Goal: Task Accomplishment & Management: Manage account settings

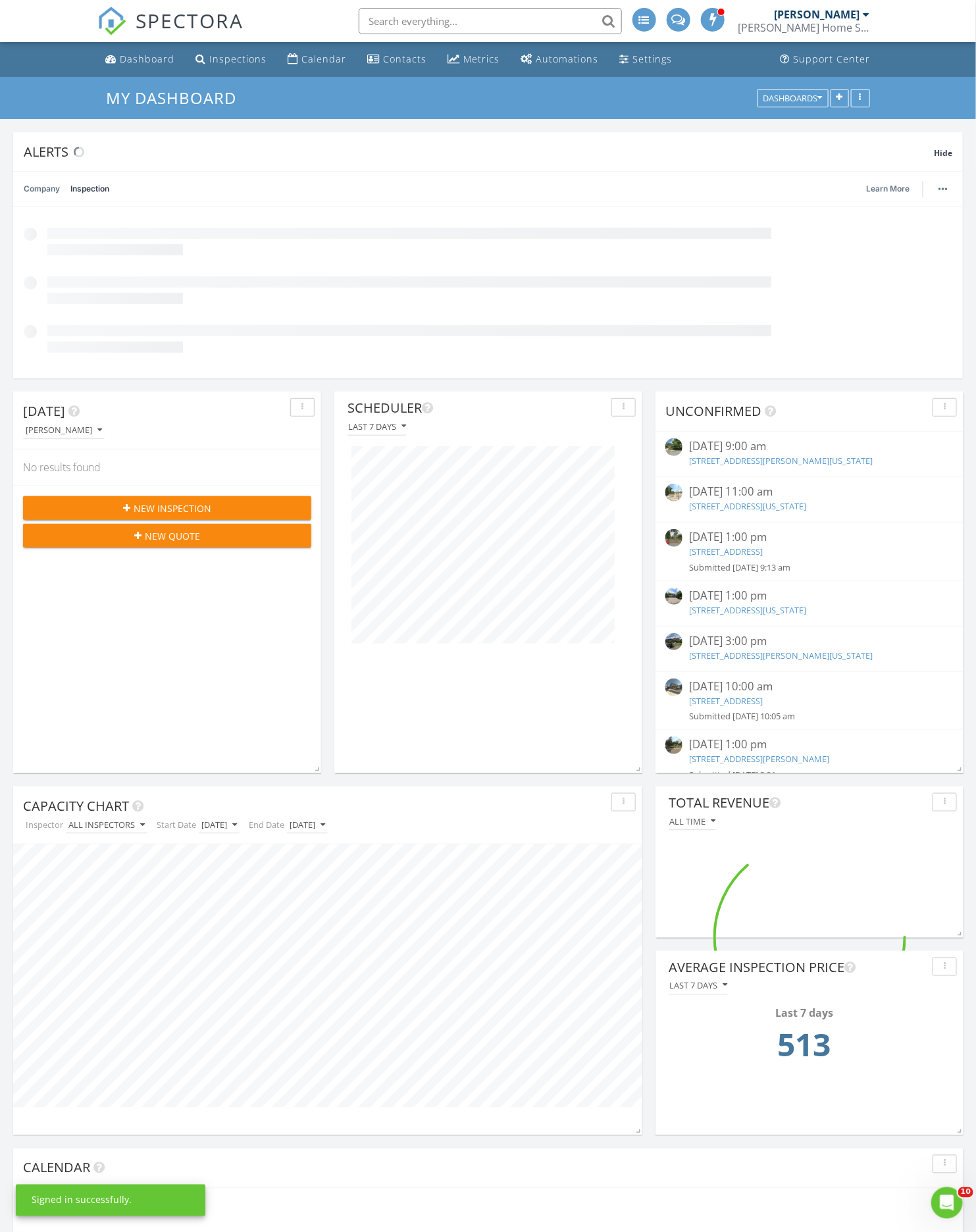
scroll to position [382, 308]
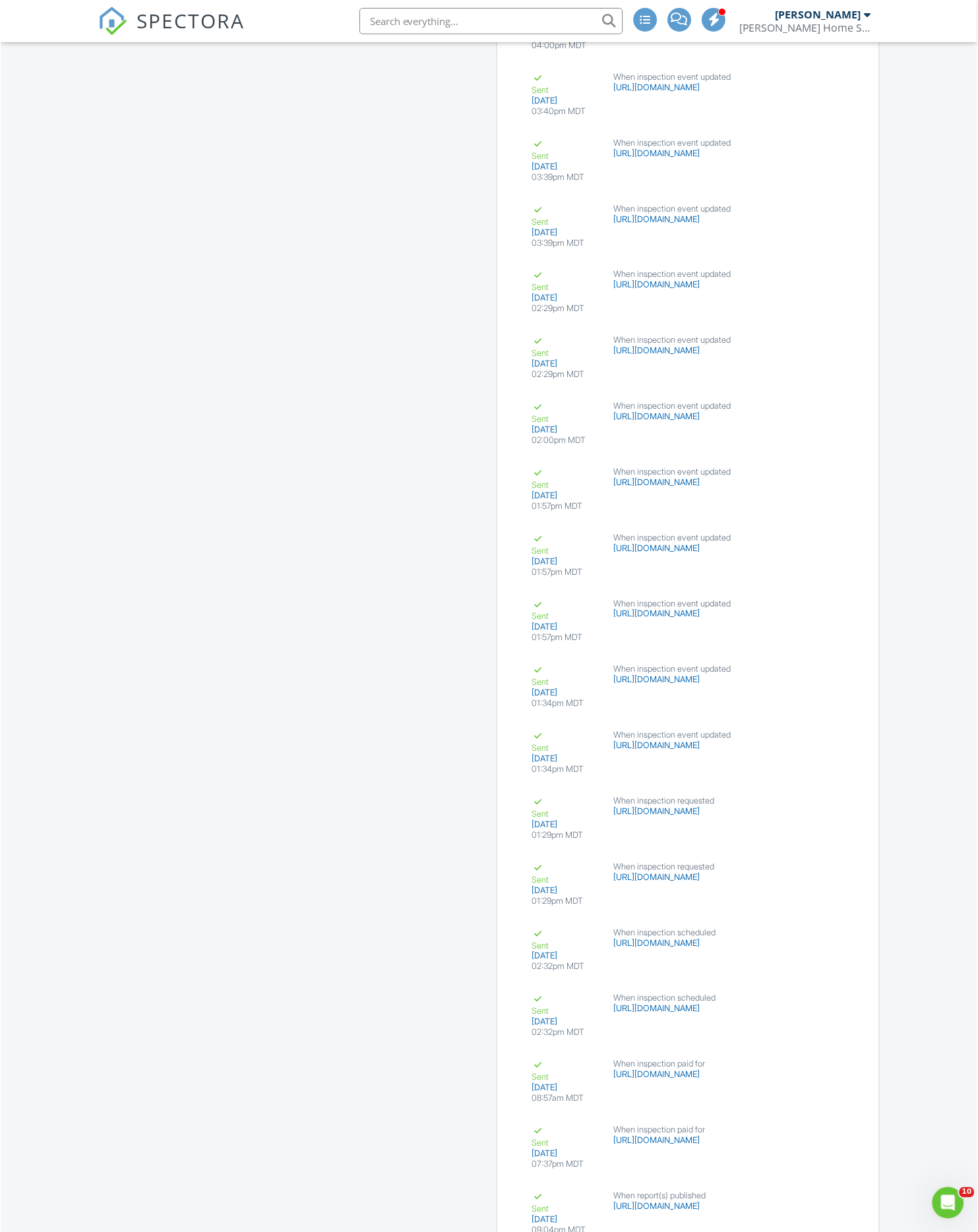
scroll to position [4189, 0]
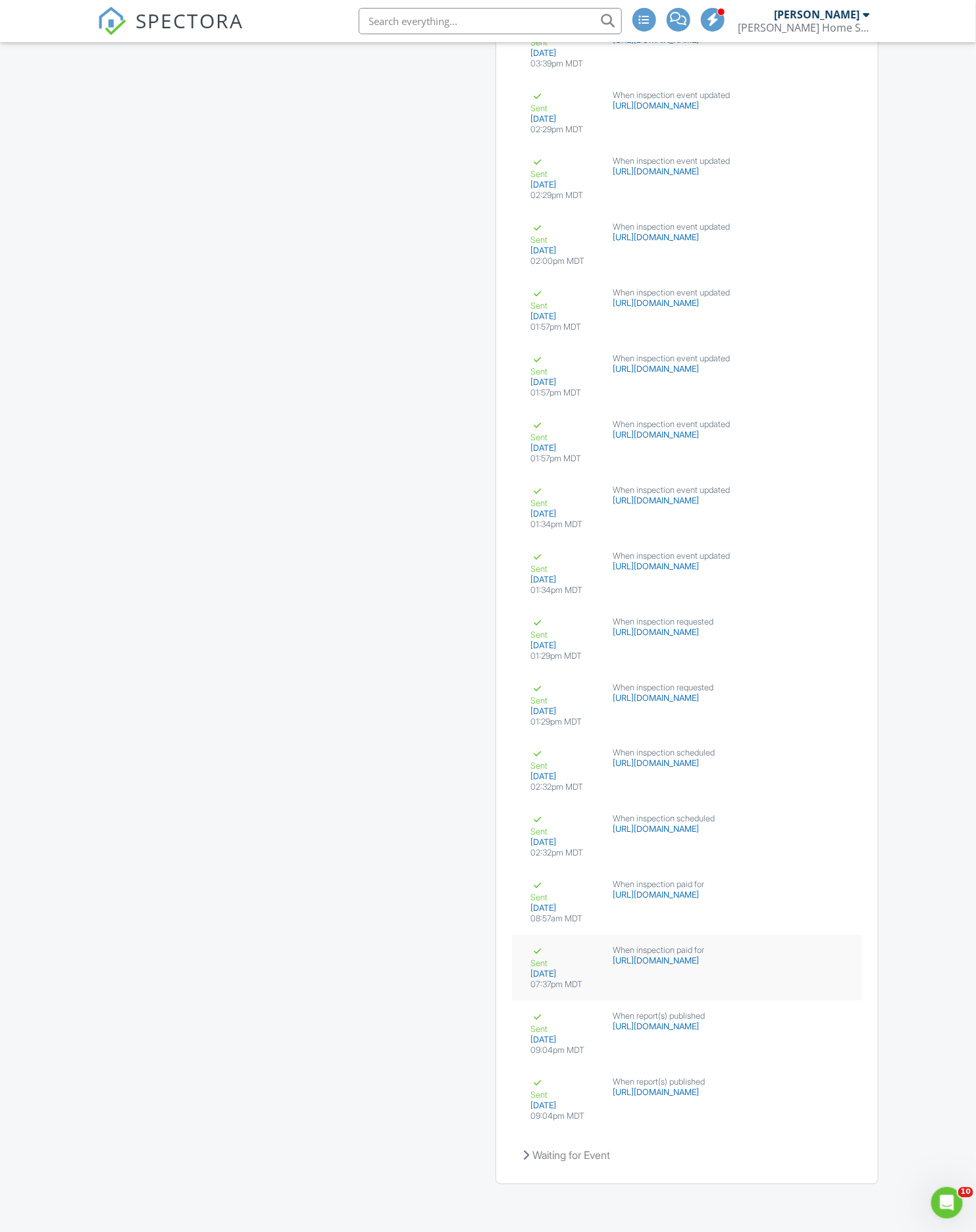
click at [609, 974] on div "Sent 08/22/2025 07:37pm MDT When inspection paid for https://api.teamscott.com/…" at bounding box center [686, 969] width 350 height 66
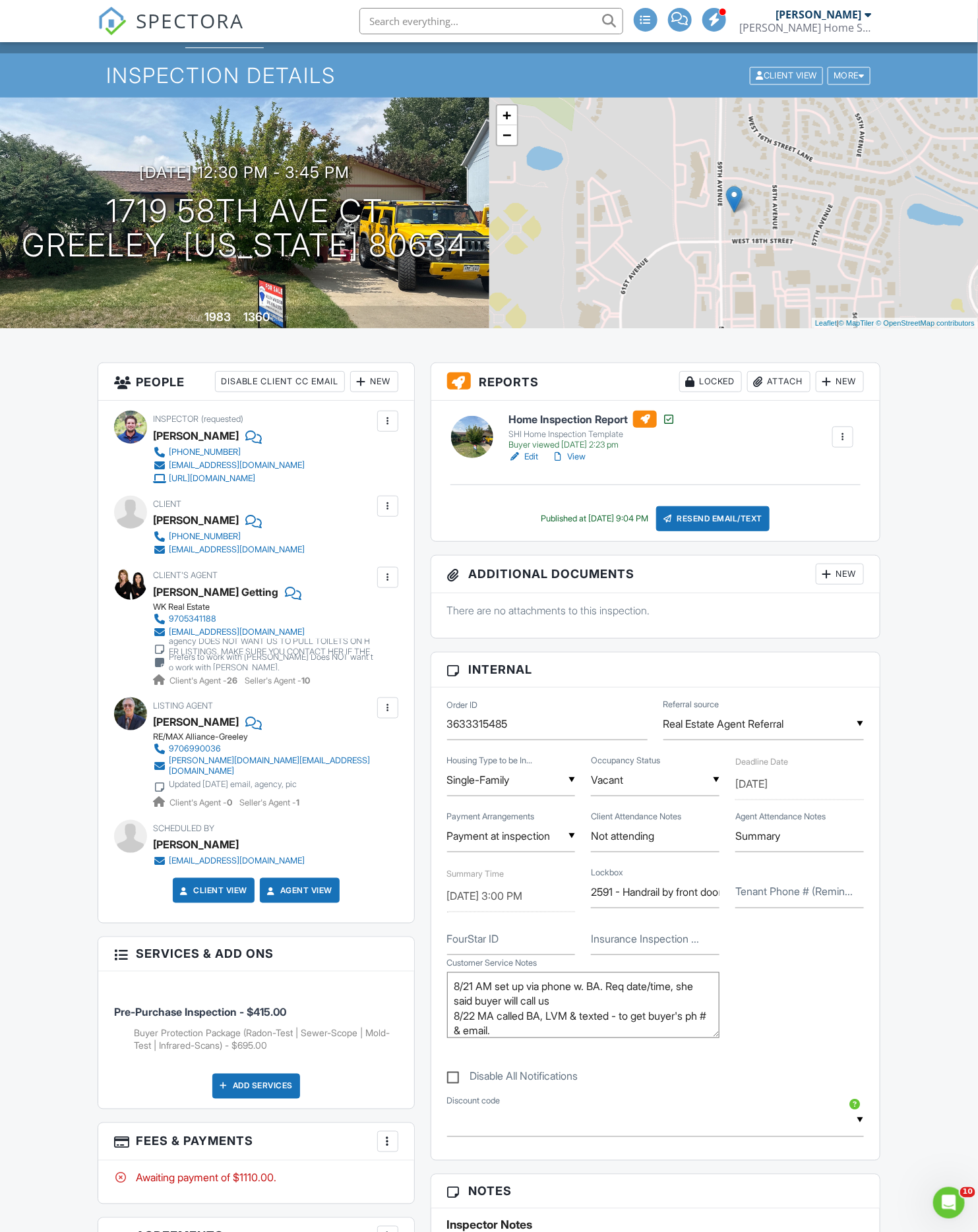
scroll to position [0, 0]
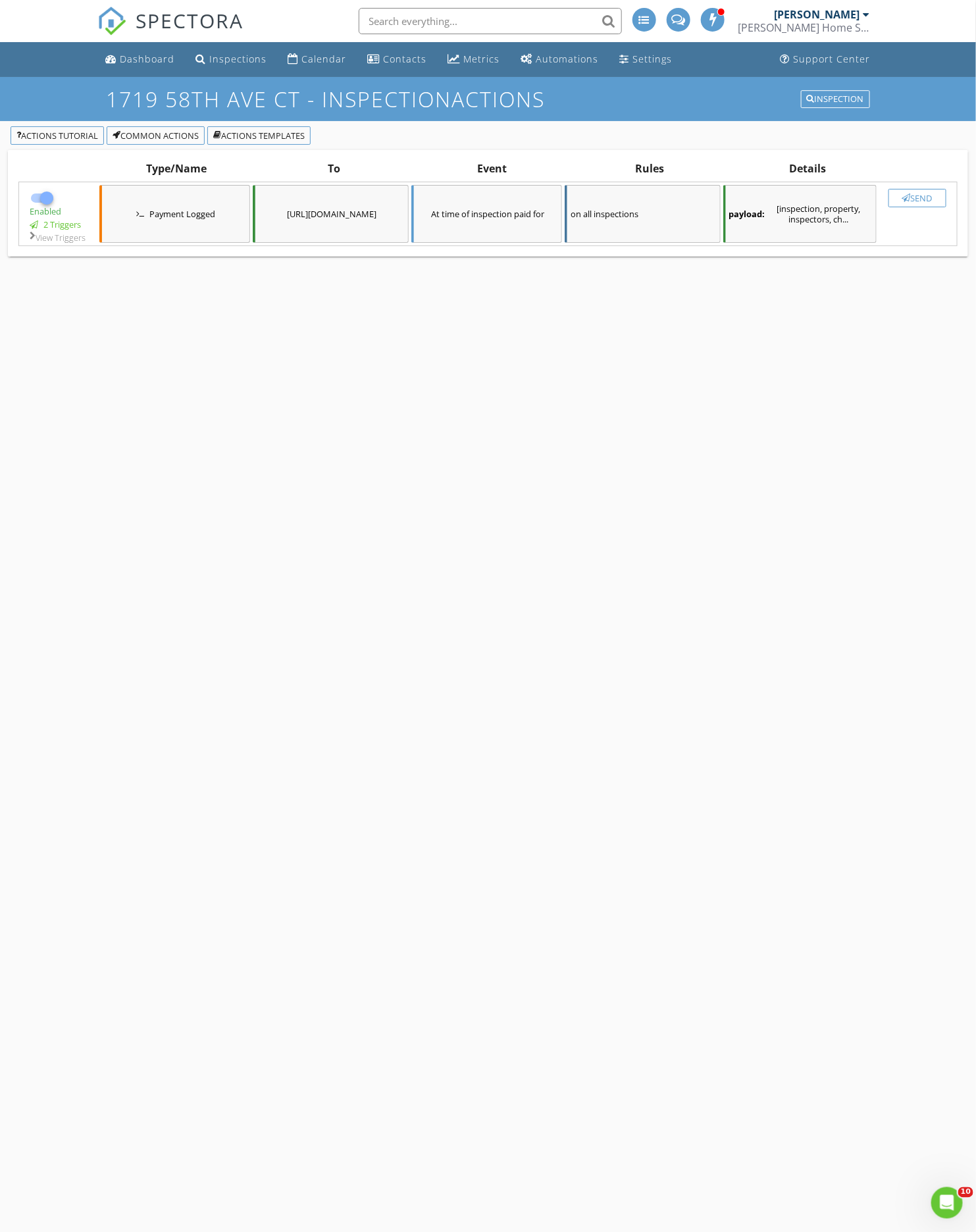
click at [925, 200] on div "Send" at bounding box center [917, 198] width 46 height 11
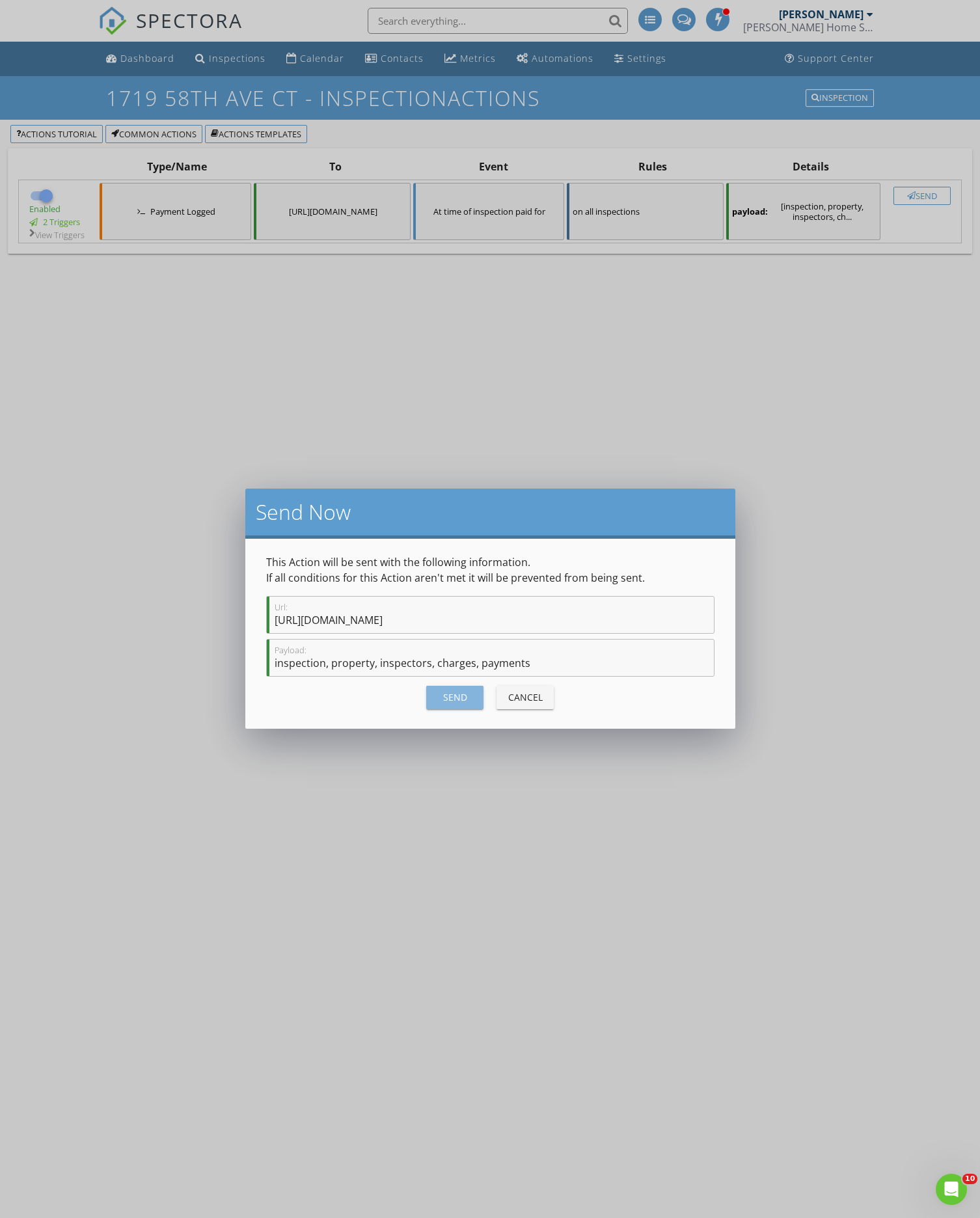
click at [463, 693] on div "Send" at bounding box center [455, 698] width 37 height 14
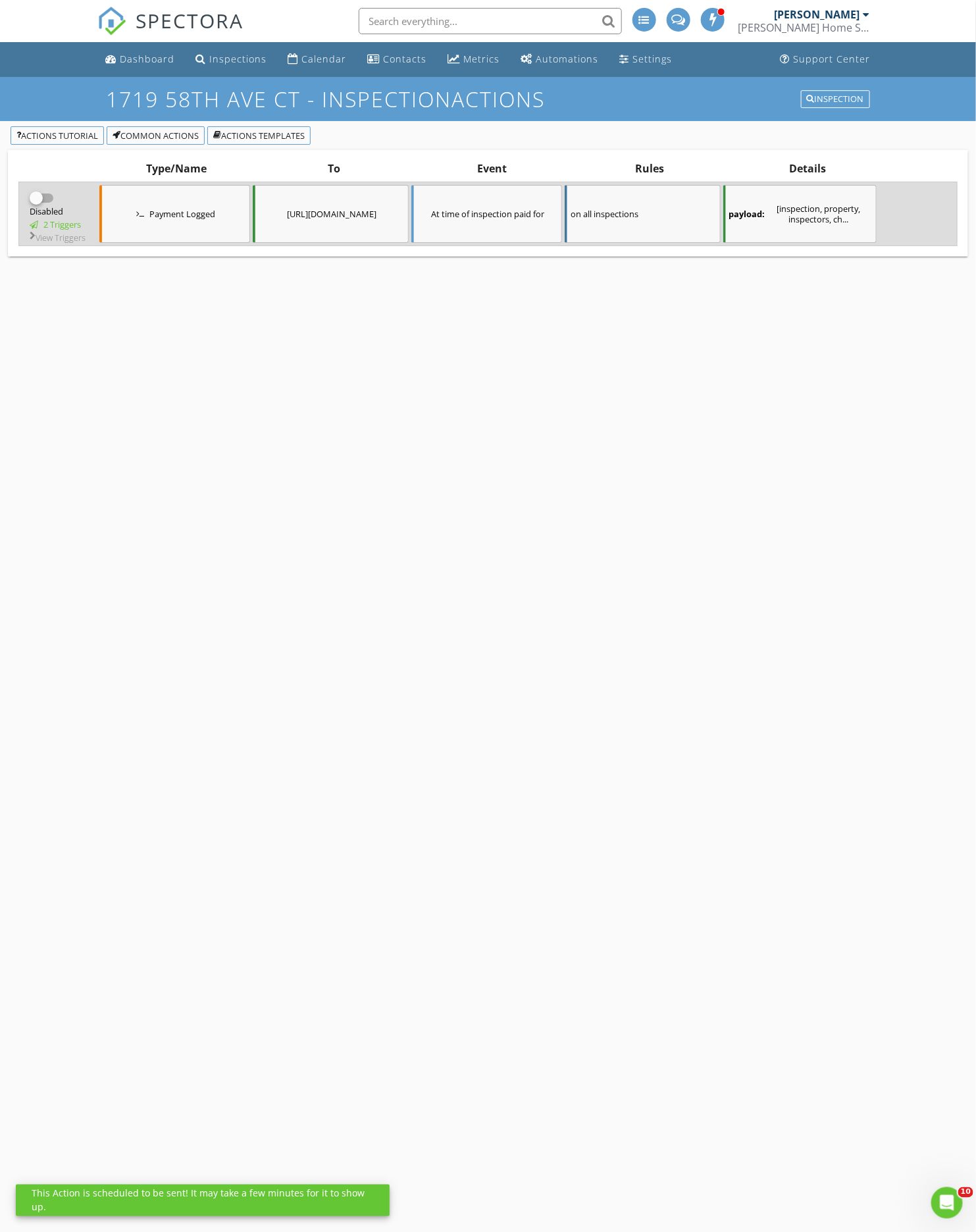
click at [42, 204] on div at bounding box center [35, 197] width 22 height 22
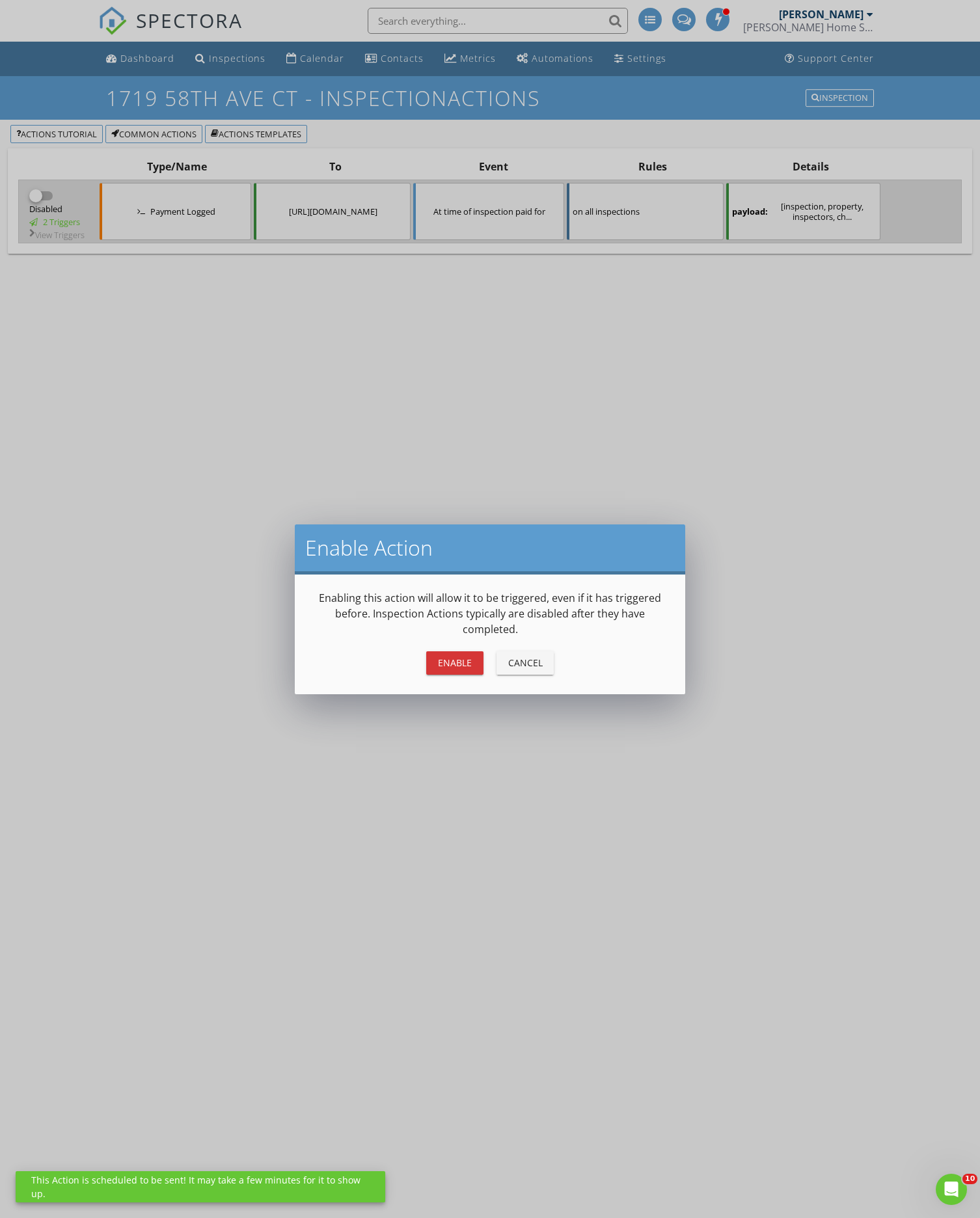
click at [454, 662] on div "Enable" at bounding box center [455, 663] width 37 height 14
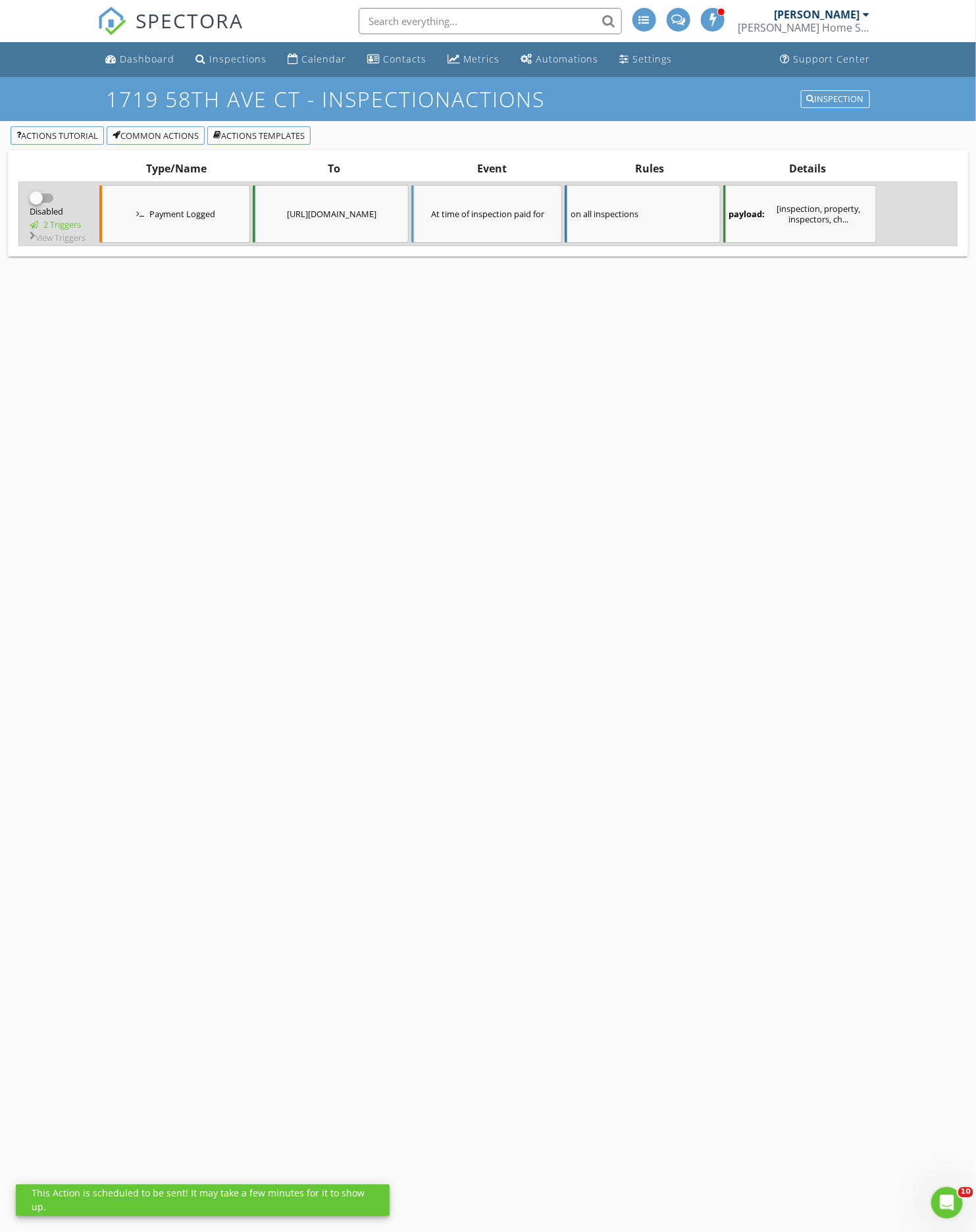
checkbox input "true"
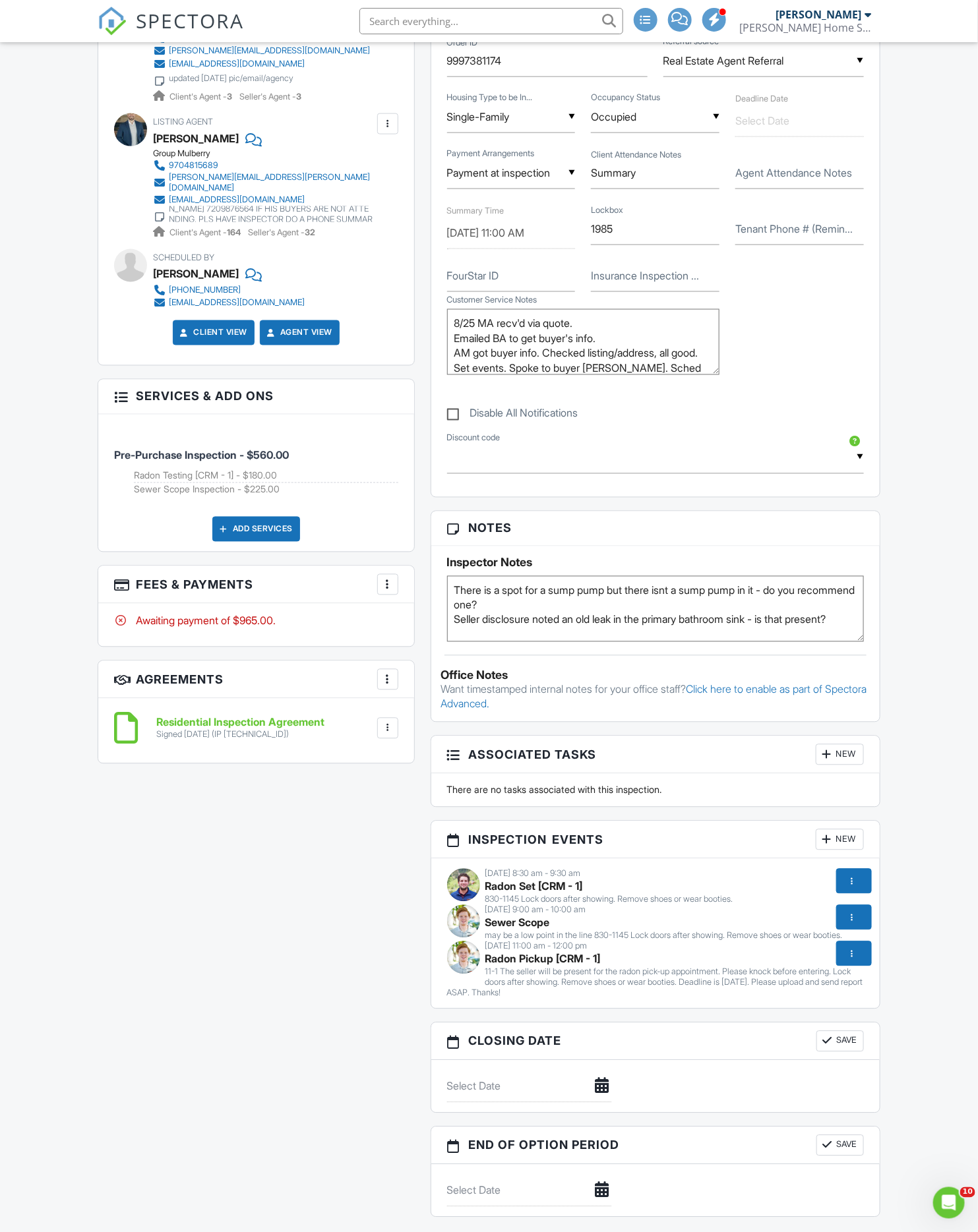
click at [385, 578] on div at bounding box center [387, 584] width 13 height 13
click at [397, 611] on li "Edit Fees & Payments" at bounding box center [454, 624] width 138 height 33
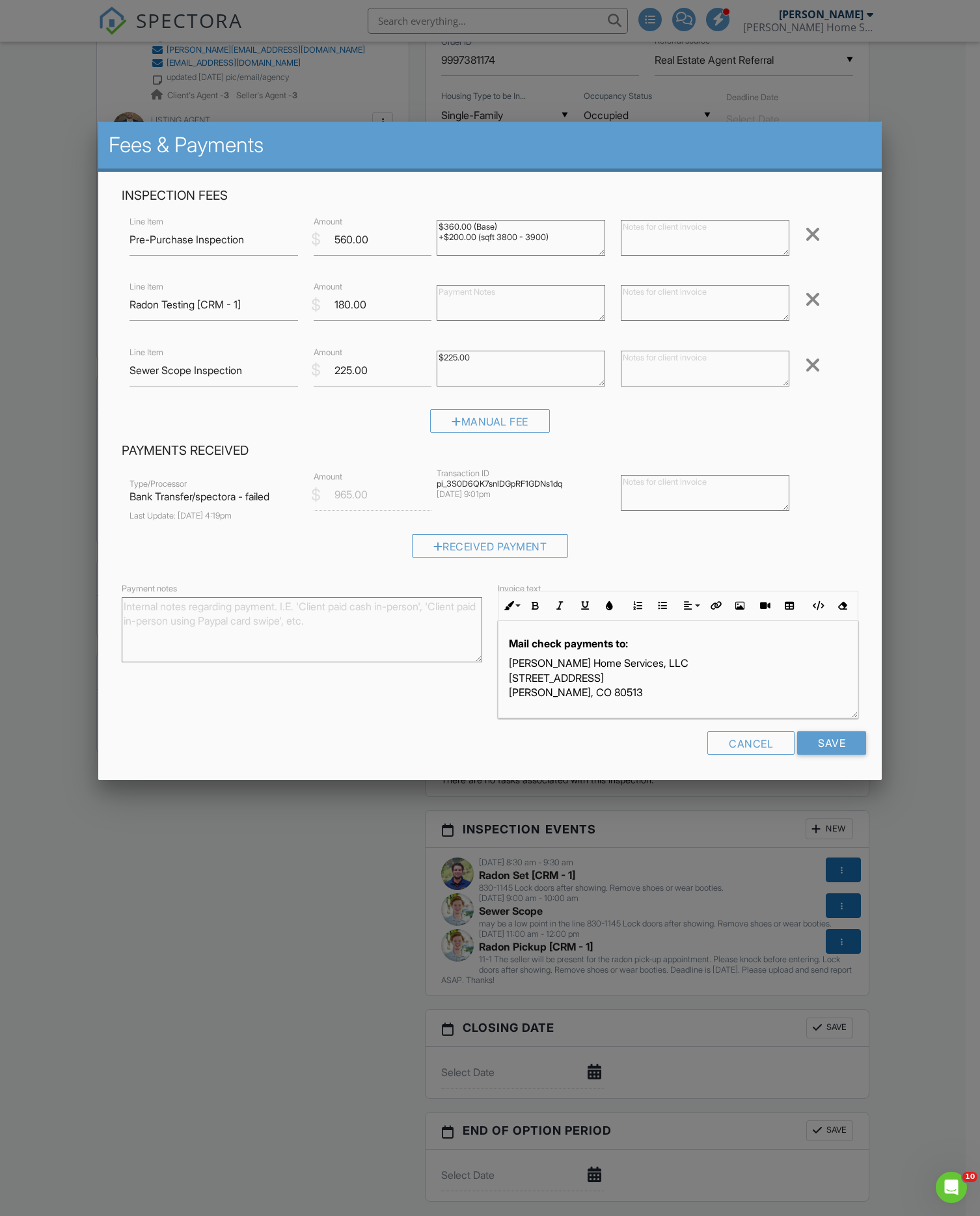
click at [278, 891] on div at bounding box center [490, 694] width 980 height 1520
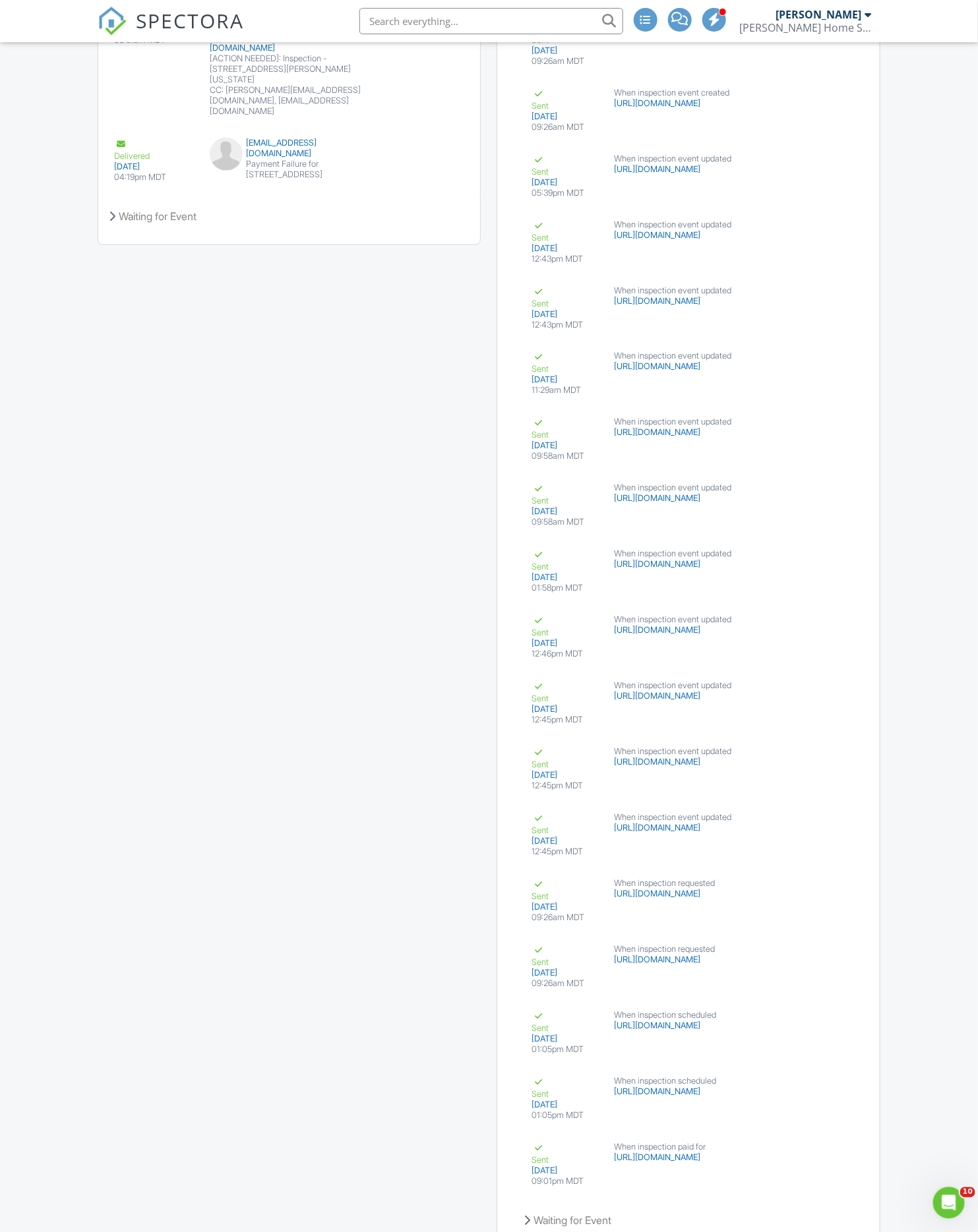
scroll to position [2670, 0]
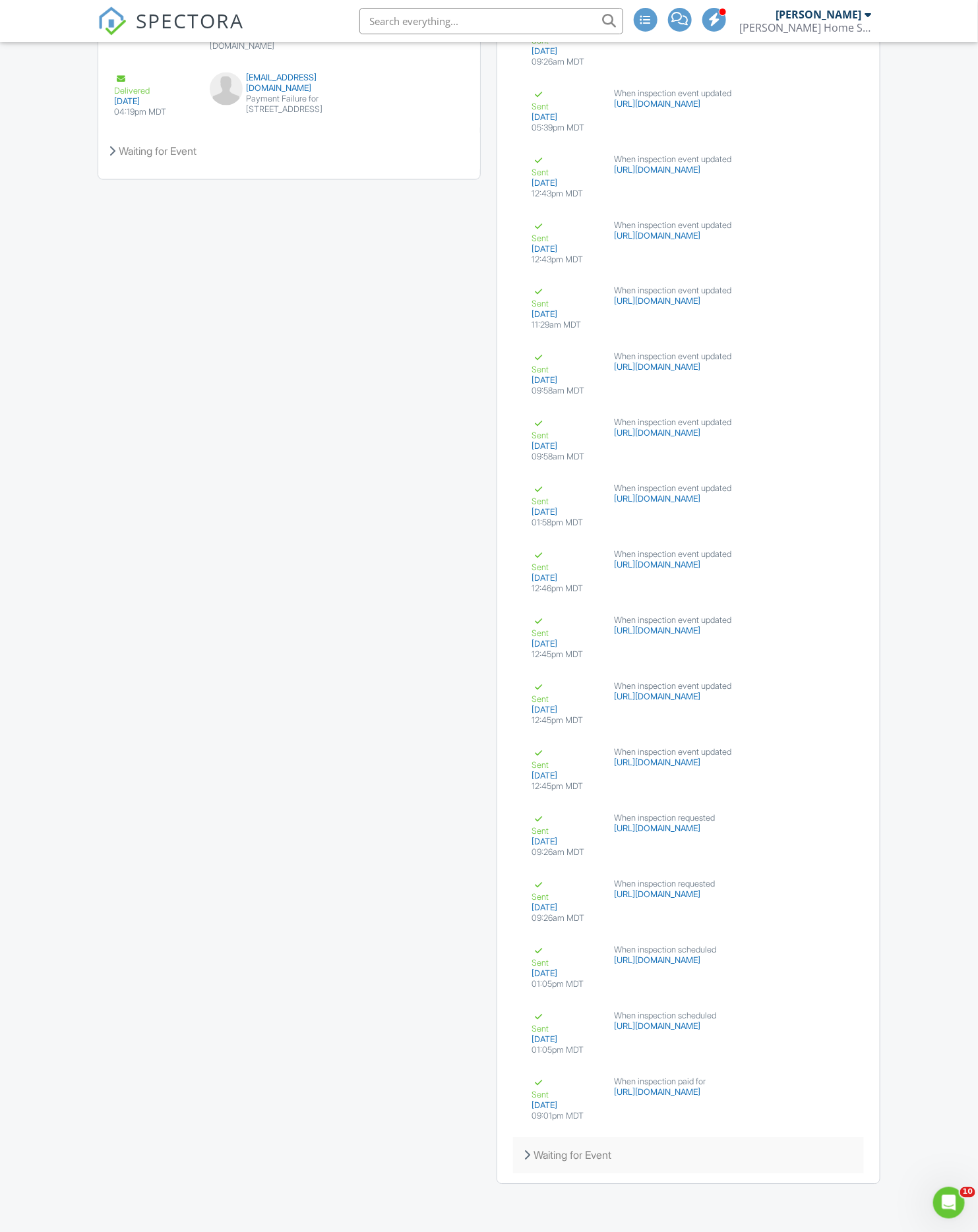
click at [593, 1148] on div "Waiting for Event" at bounding box center [688, 1155] width 350 height 35
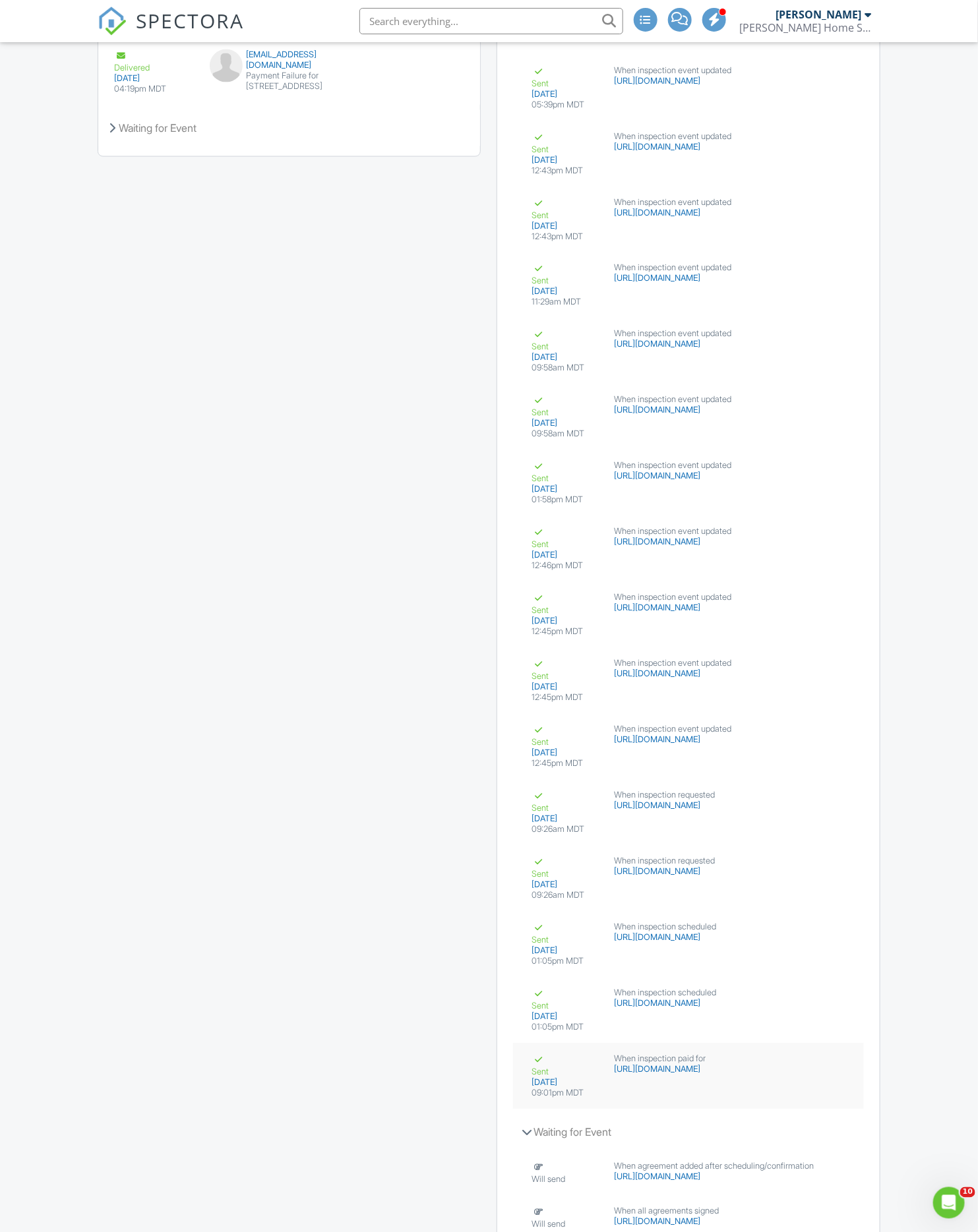
click at [591, 1088] on div "08/25/2025" at bounding box center [564, 1083] width 66 height 11
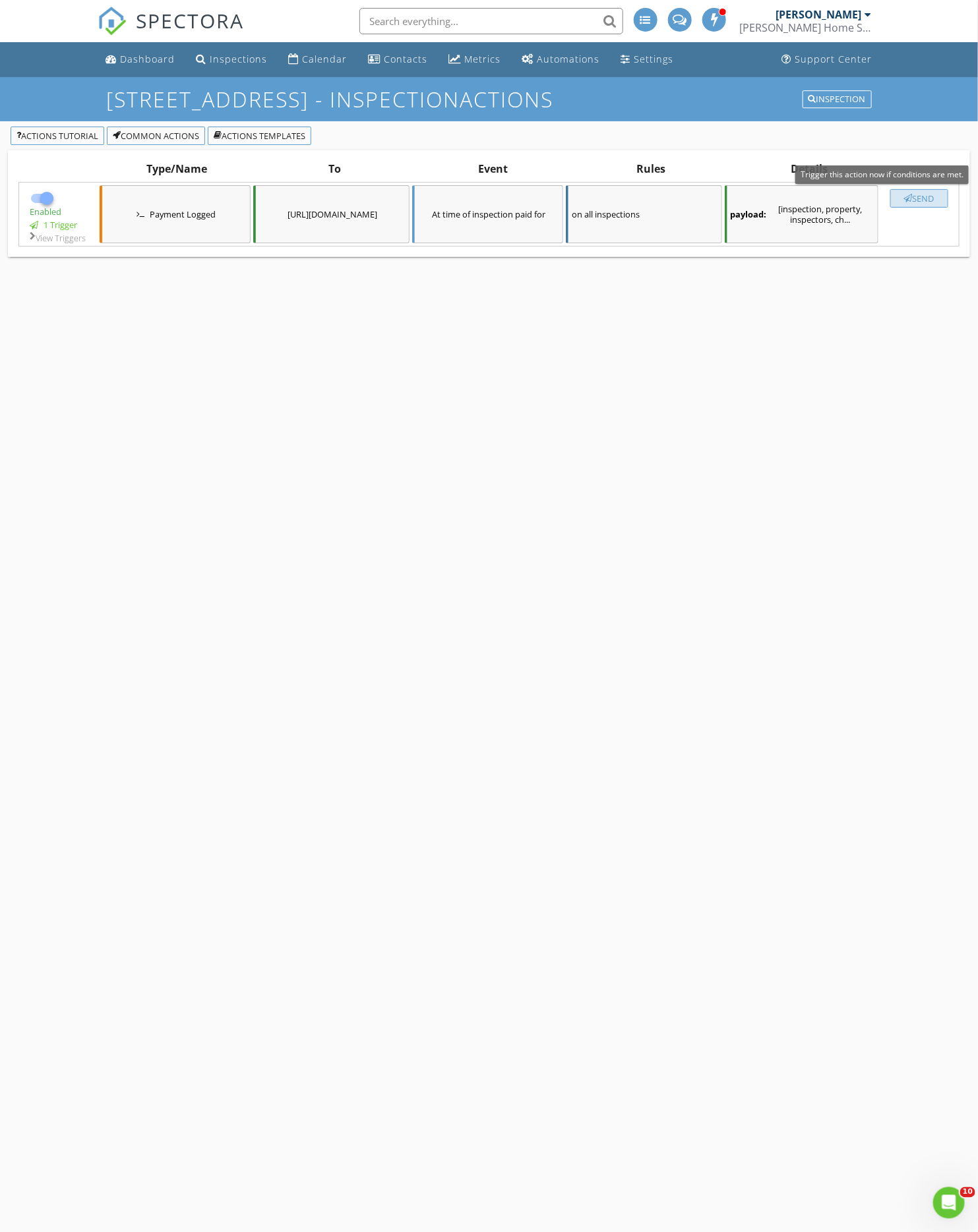
click at [937, 194] on button "Send" at bounding box center [919, 198] width 58 height 19
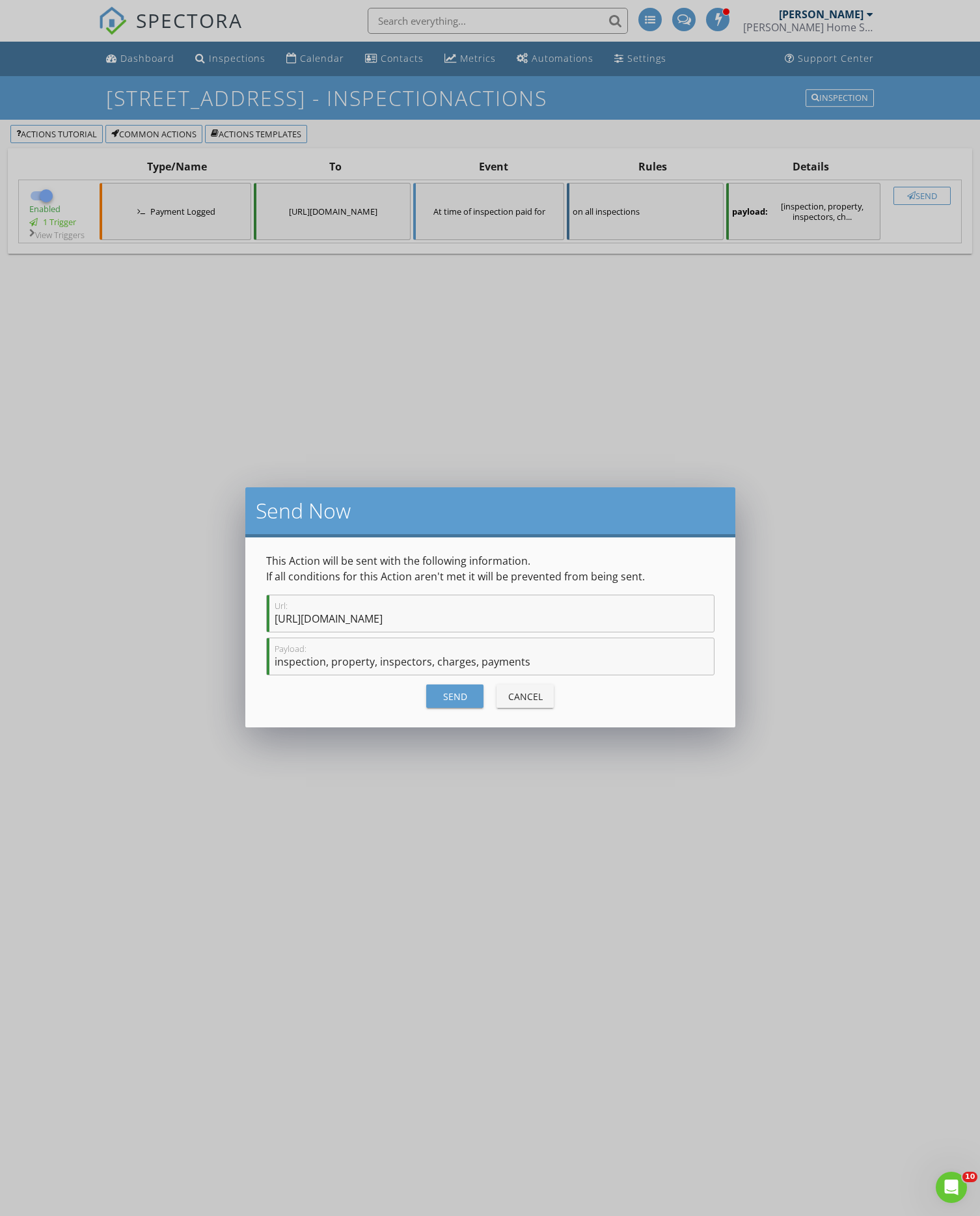
click at [443, 699] on div "Send" at bounding box center [455, 697] width 37 height 14
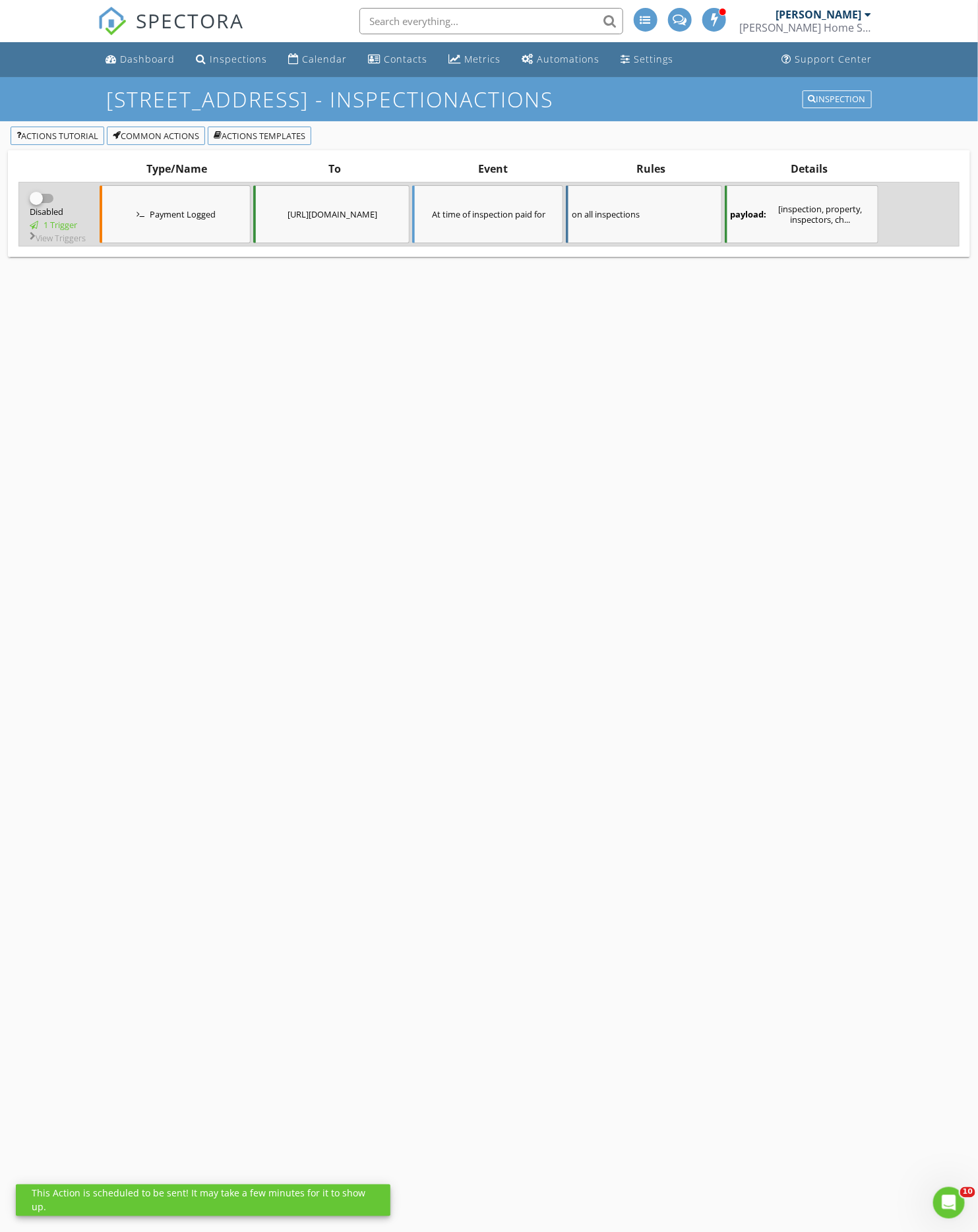
click at [51, 197] on input "checkbox" at bounding box center [42, 204] width 25 height 16
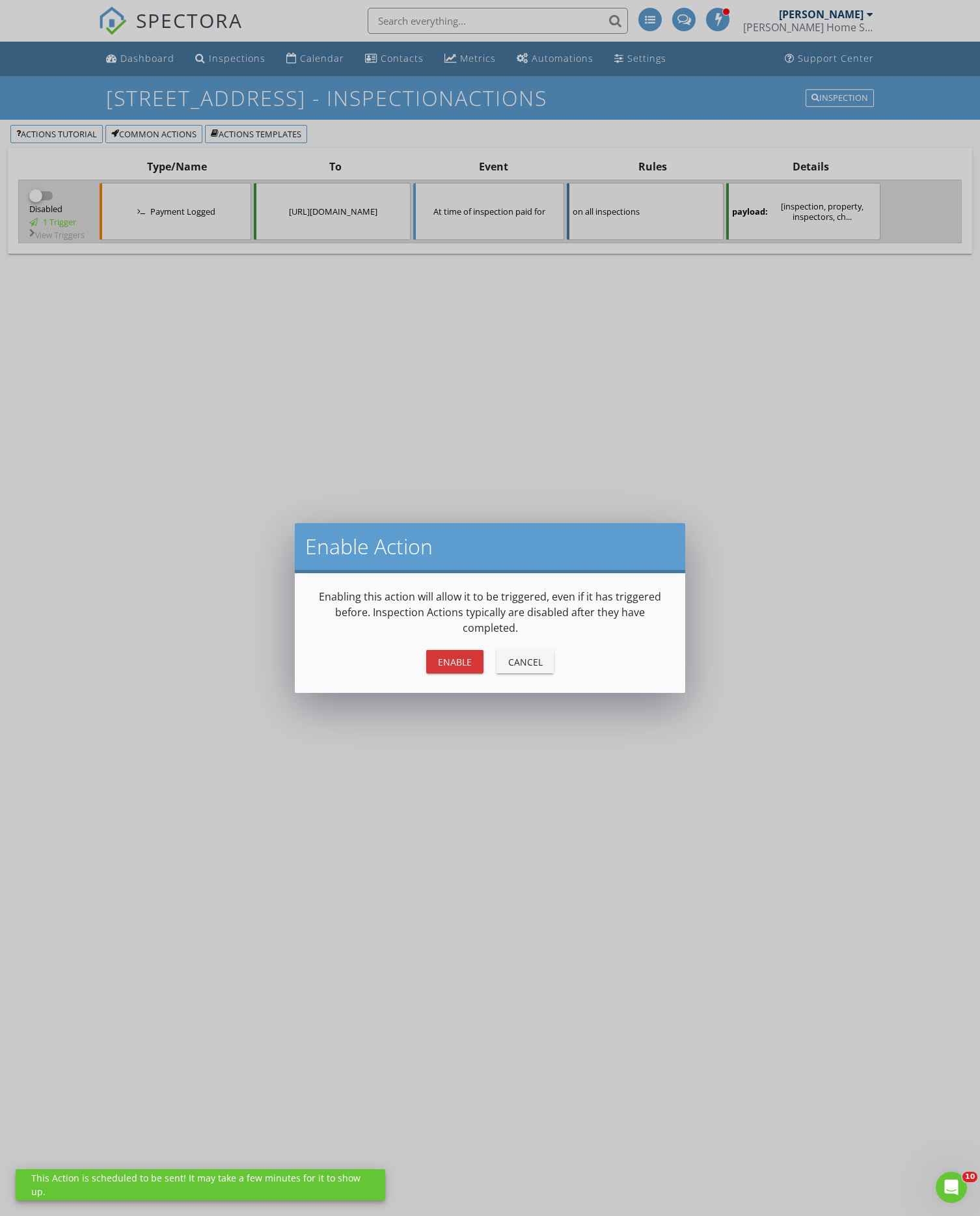
click at [460, 665] on div "Enable" at bounding box center [455, 662] width 37 height 14
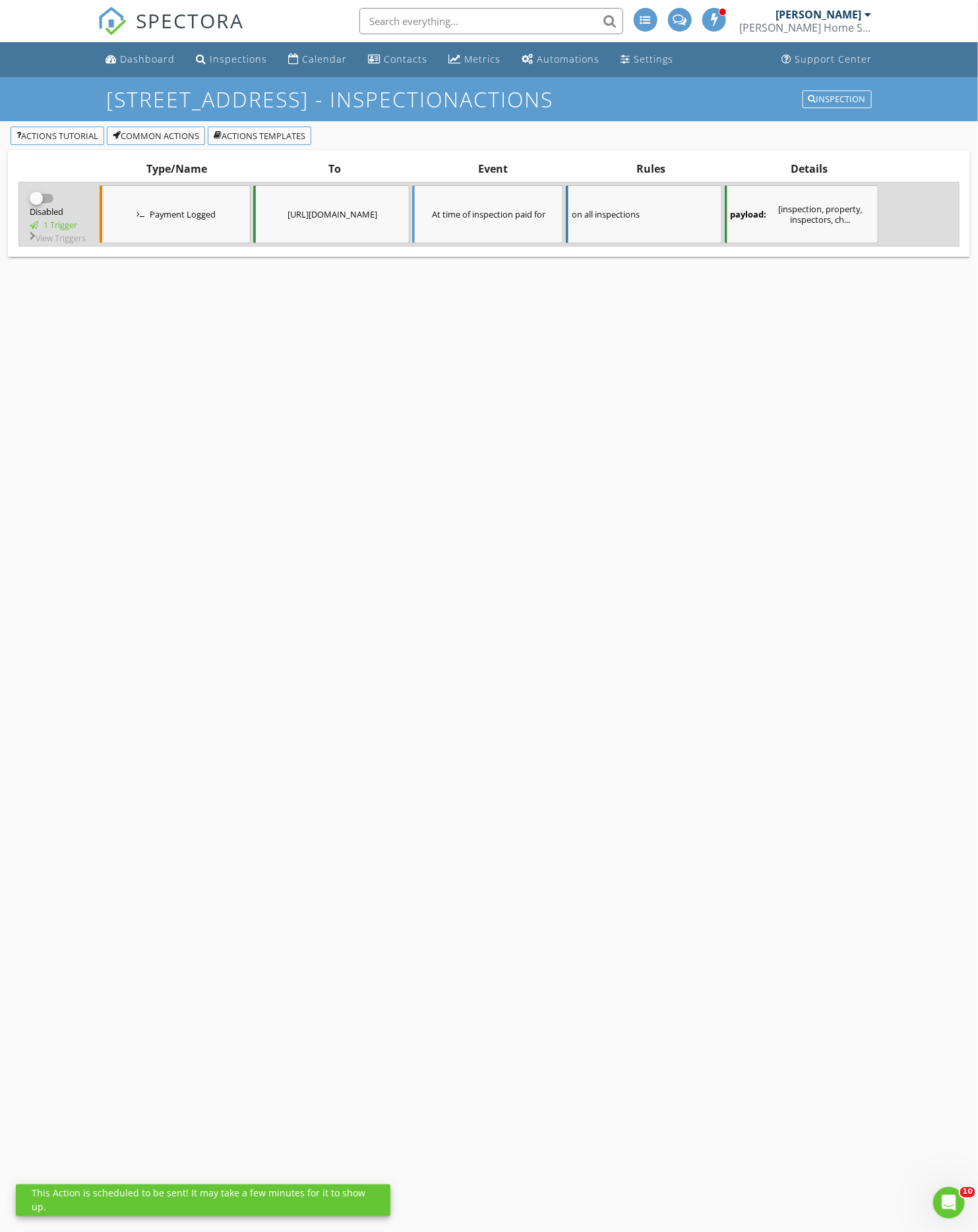
checkbox input "true"
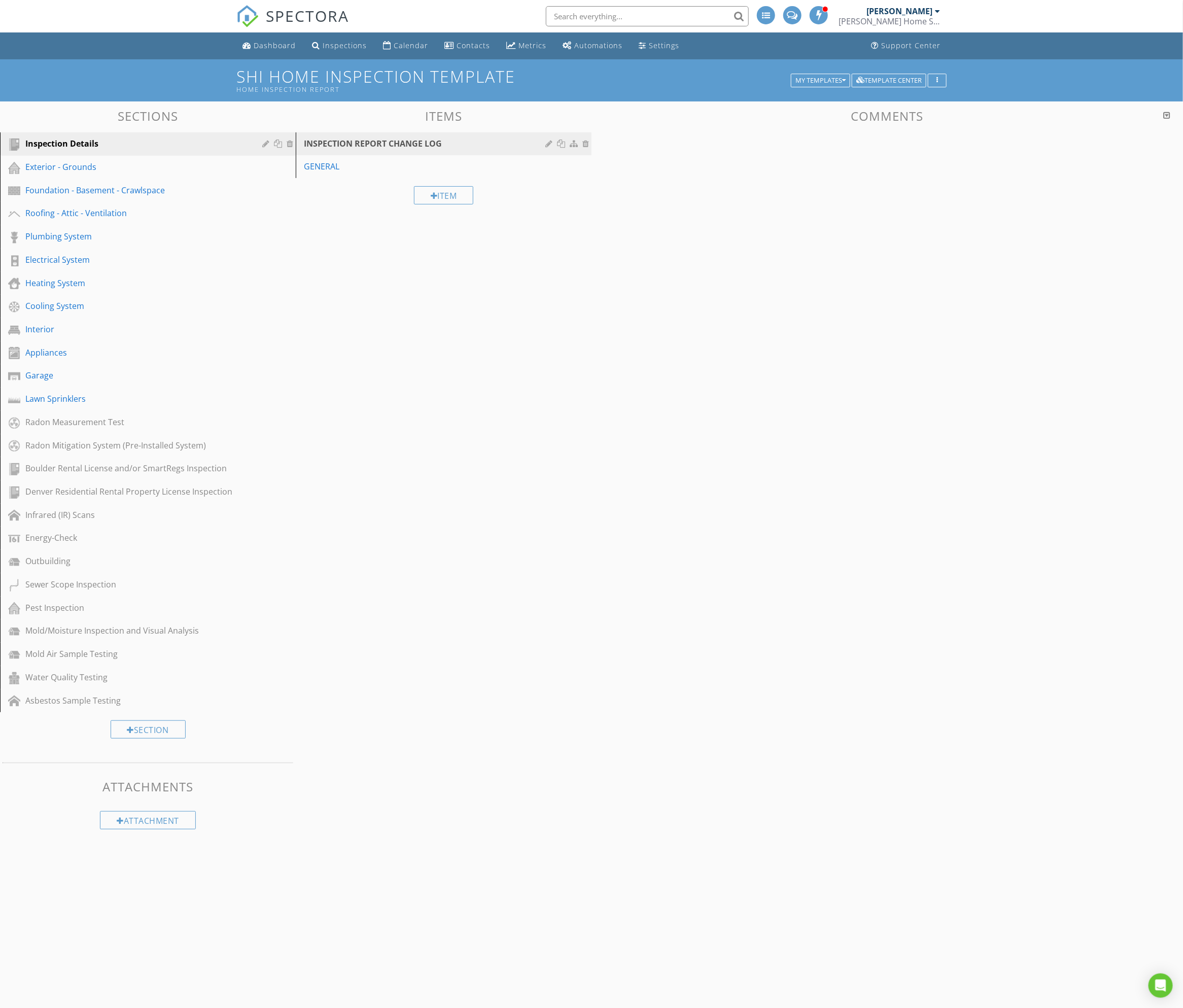
click at [924, 16] on div "[PERSON_NAME] Home Services, LLC" at bounding box center [889, 21] width 101 height 10
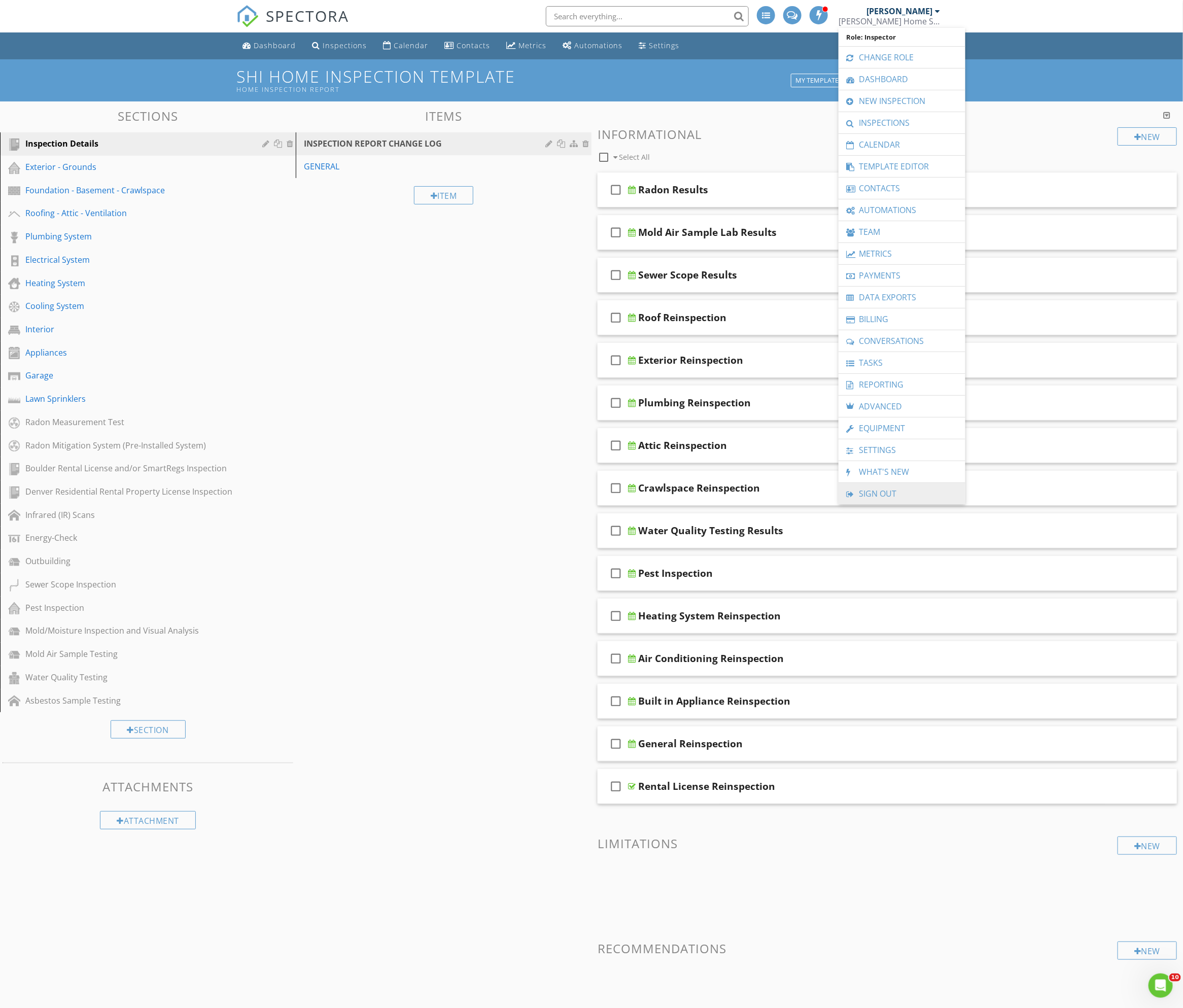
click at [884, 495] on link "Sign Out" at bounding box center [902, 493] width 117 height 21
